Goal: Task Accomplishment & Management: Manage account settings

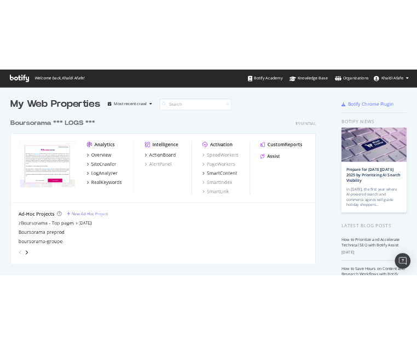
scroll to position [337, 684]
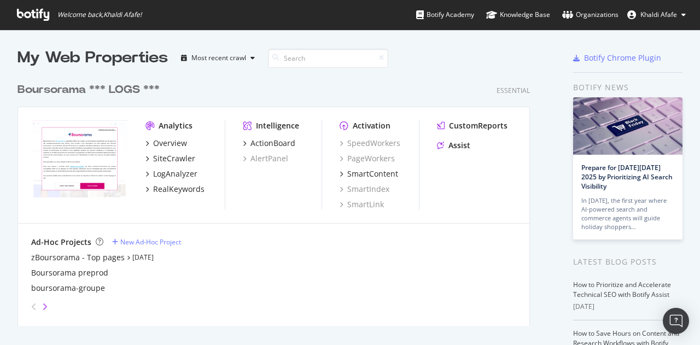
click at [46, 308] on icon "angle-right" at bounding box center [44, 306] width 5 height 9
click at [44, 304] on icon "angle-right" at bounding box center [44, 306] width 5 height 9
click at [33, 305] on icon "angle-left" at bounding box center [33, 306] width 5 height 9
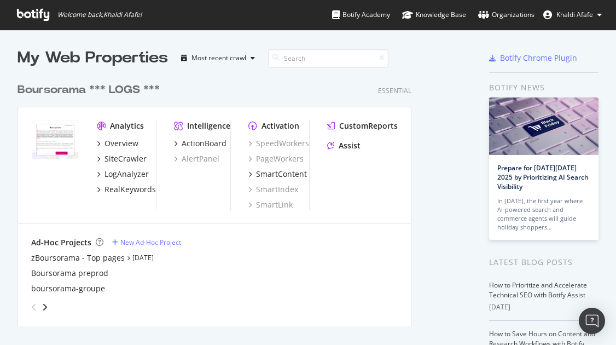
scroll to position [336, 600]
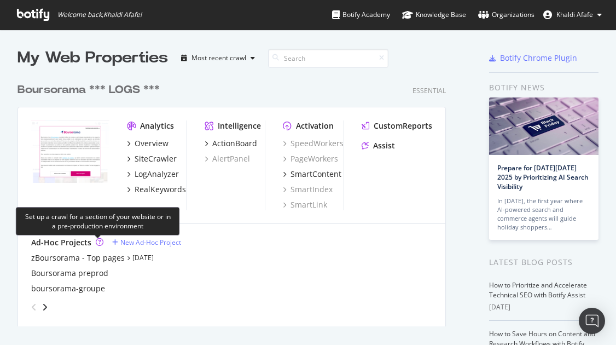
click at [98, 242] on icon "grid" at bounding box center [100, 242] width 8 height 8
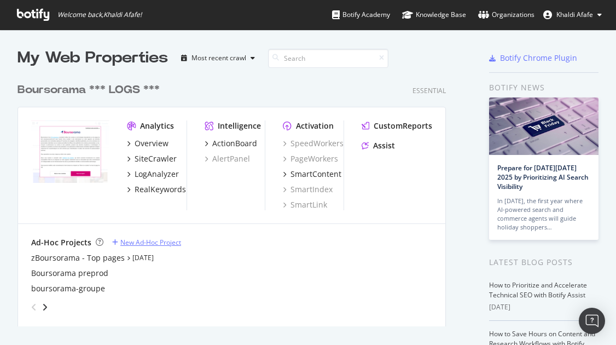
drag, startPoint x: 144, startPoint y: 232, endPoint x: 145, endPoint y: 241, distance: 8.2
click at [144, 236] on div "Ad-Hoc Projects New Ad-Hoc Project zBoursorama - Top pages [DATE] Boursorama pr…" at bounding box center [231, 276] width 427 height 105
click at [145, 241] on div "New Ad-Hoc Project" at bounding box center [150, 241] width 61 height 9
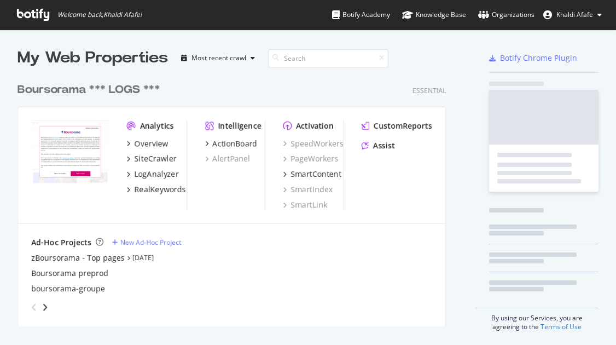
scroll to position [336, 600]
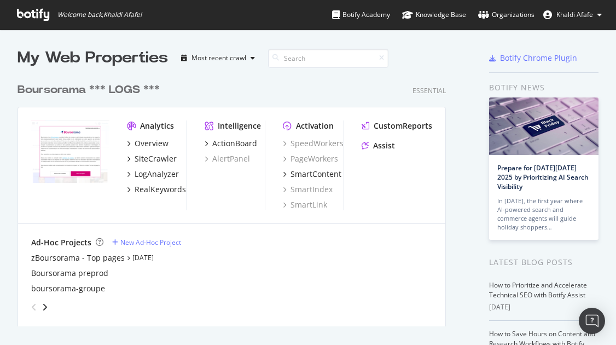
click at [582, 12] on span "Khaldi Afafe" at bounding box center [574, 14] width 37 height 9
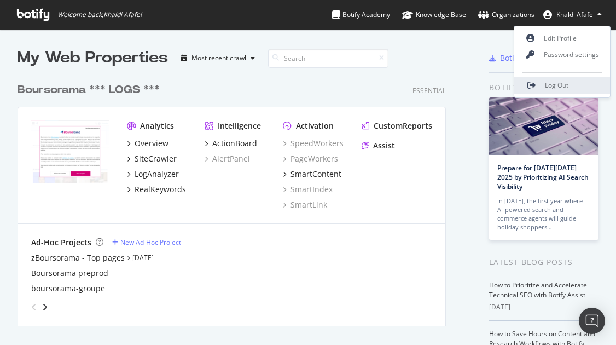
drag, startPoint x: 543, startPoint y: 65, endPoint x: 540, endPoint y: 80, distance: 15.1
click at [542, 74] on div "Edit Profile Password settings Log Out" at bounding box center [562, 62] width 97 height 72
click at [538, 84] on link "Log Out" at bounding box center [562, 85] width 96 height 16
